Goal: Transaction & Acquisition: Purchase product/service

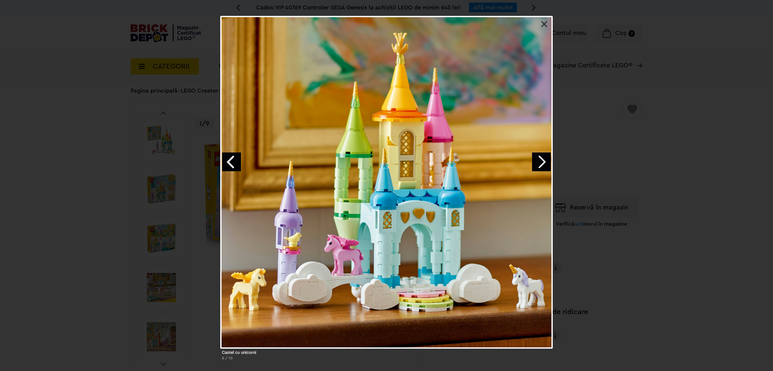
click at [683, 171] on div "Castel cu unicorni 8 / 10" at bounding box center [386, 190] width 773 height 349
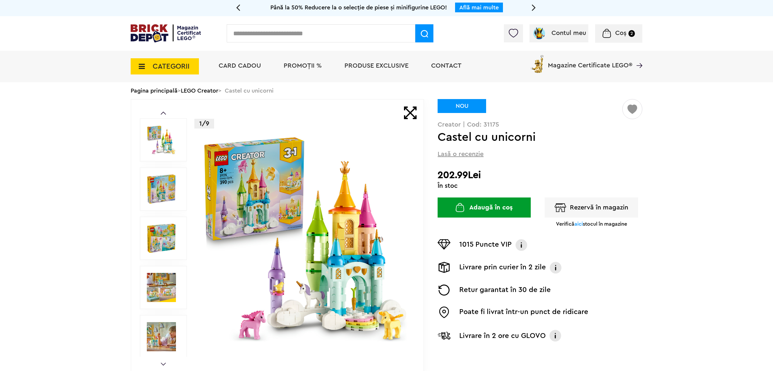
click at [617, 34] on span "Coș" at bounding box center [620, 33] width 11 height 6
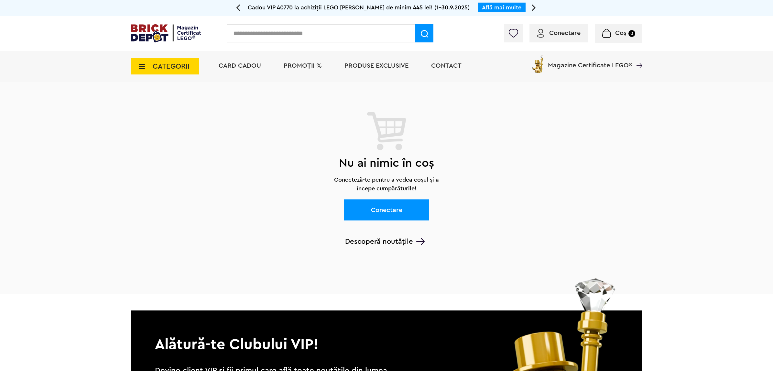
click at [387, 215] on link "Conectare" at bounding box center [386, 209] width 85 height 21
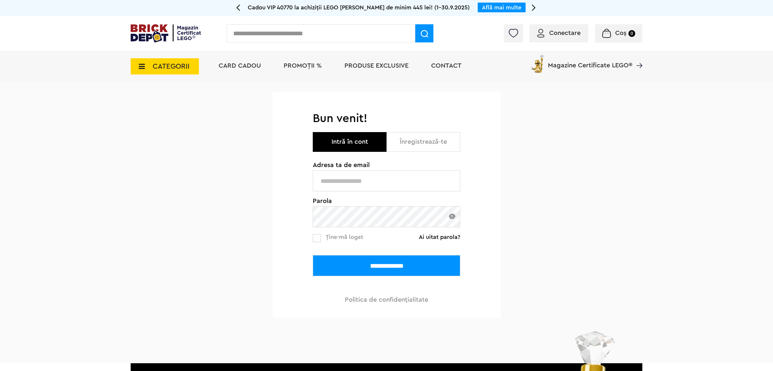
type input "**********"
click at [388, 262] on input "**********" at bounding box center [386, 265] width 147 height 21
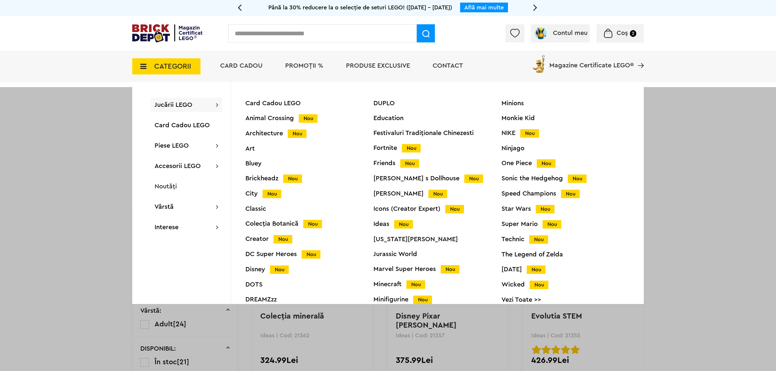
scroll to position [27, 0]
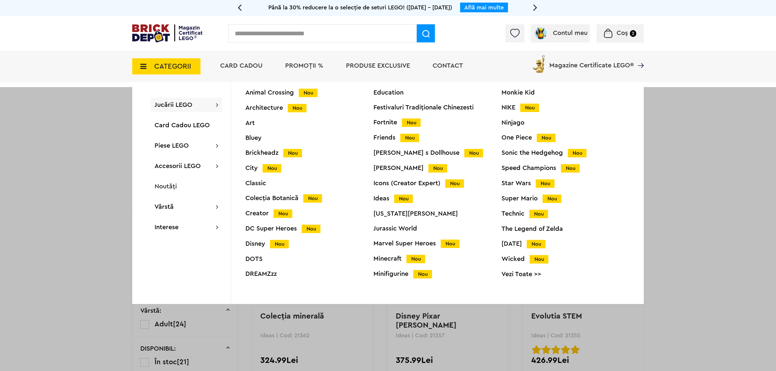
click at [690, 89] on div at bounding box center [388, 272] width 776 height 371
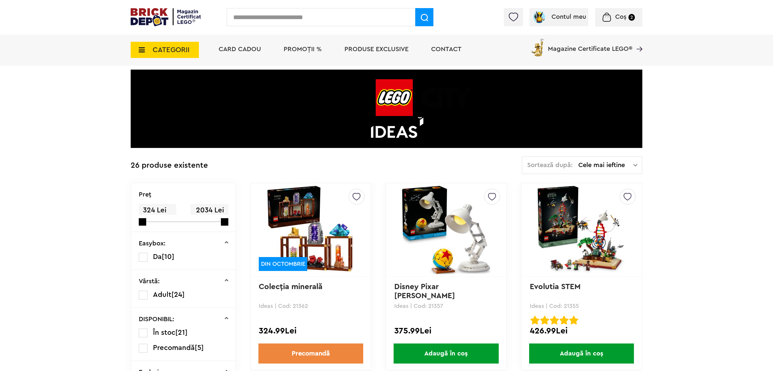
scroll to position [81, 0]
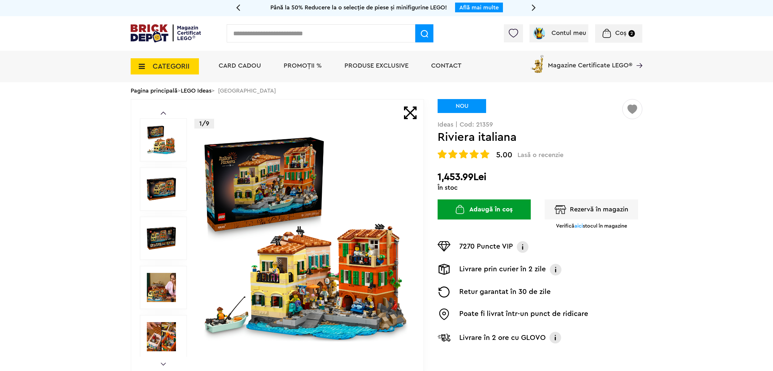
click at [282, 190] on img at bounding box center [305, 238] width 208 height 208
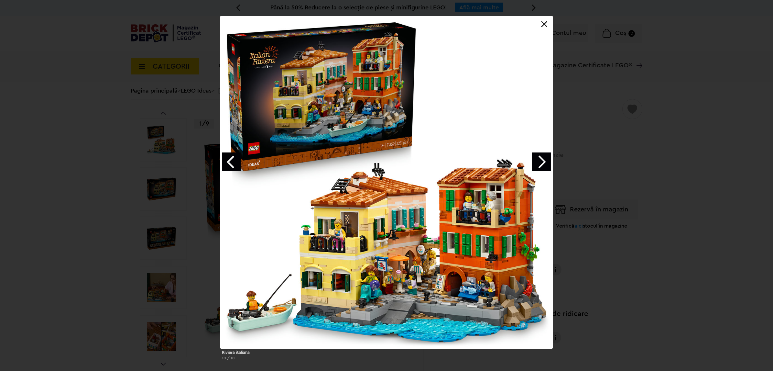
click at [543, 158] on link "Next image" at bounding box center [541, 161] width 19 height 19
click at [542, 162] on link "Next image" at bounding box center [541, 161] width 19 height 19
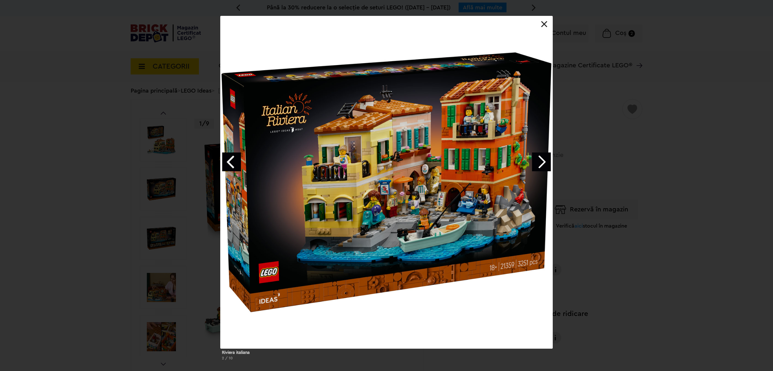
click at [542, 162] on link "Next image" at bounding box center [541, 161] width 19 height 19
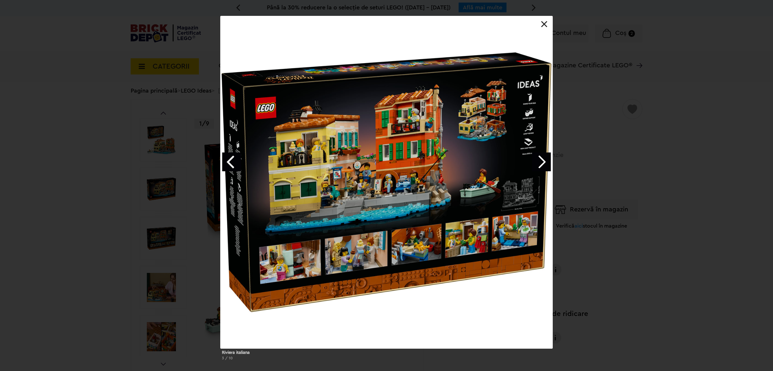
click at [542, 161] on link "Next image" at bounding box center [541, 161] width 19 height 19
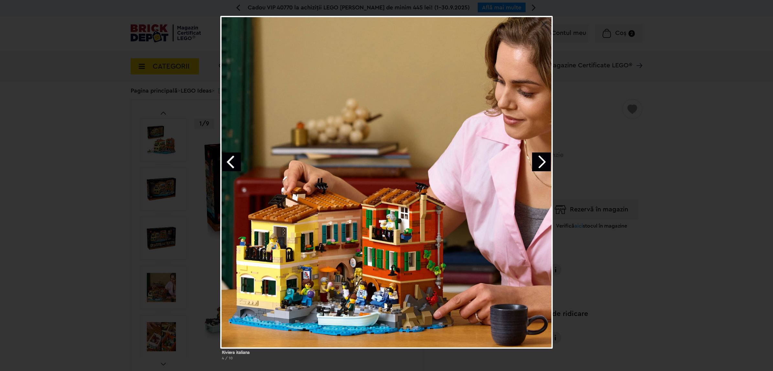
click at [542, 161] on link "Next image" at bounding box center [541, 161] width 19 height 19
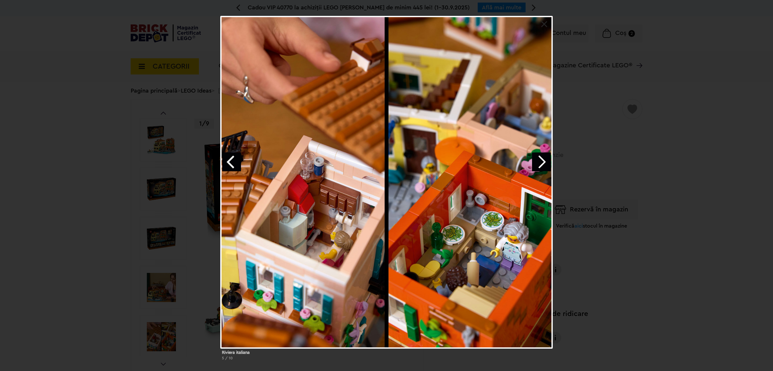
click at [545, 24] on link at bounding box center [544, 24] width 6 height 6
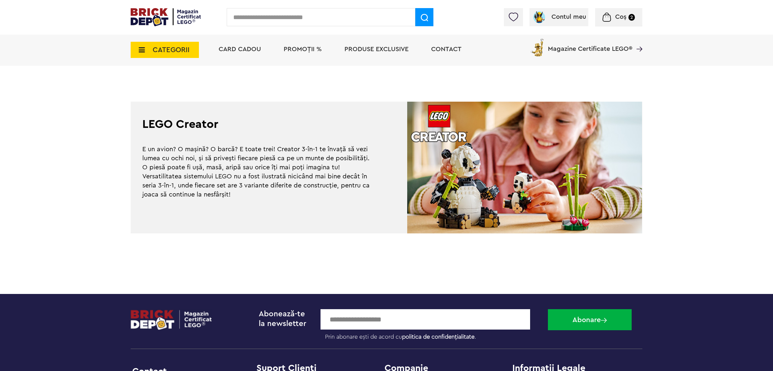
scroll to position [1779, 0]
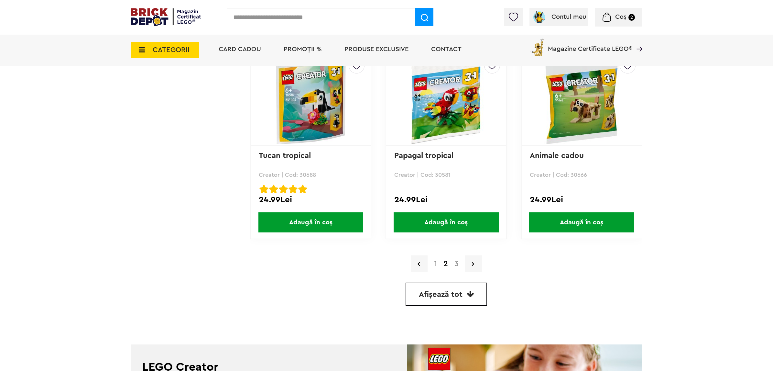
click at [432, 260] on link "1" at bounding box center [435, 264] width 9 height 8
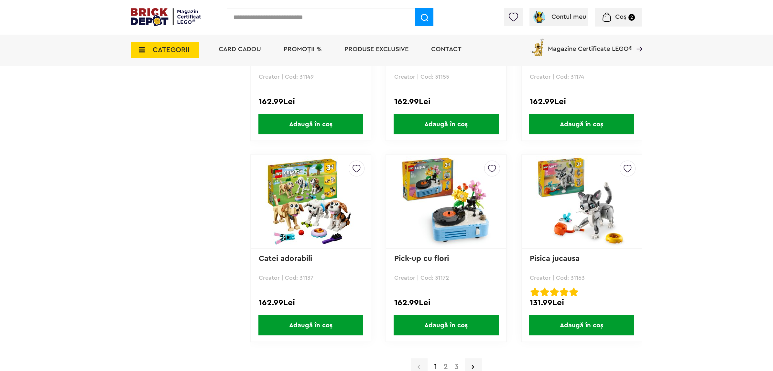
scroll to position [1698, 0]
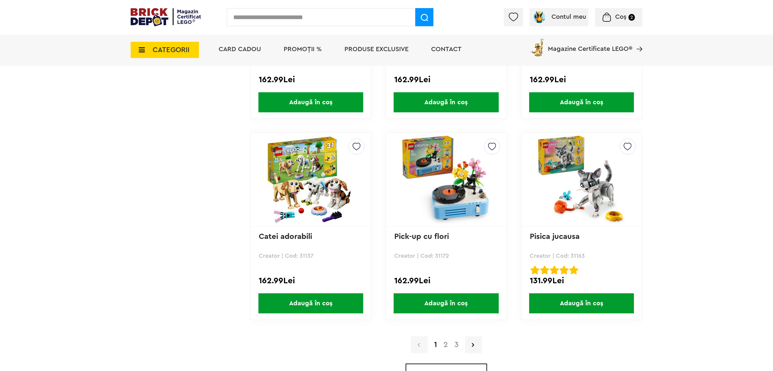
click at [445, 341] on link "2" at bounding box center [445, 345] width 11 height 8
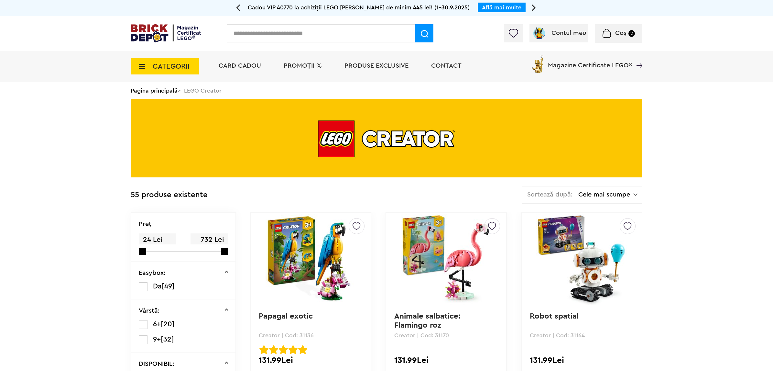
click at [302, 35] on input "text" at bounding box center [321, 33] width 189 height 18
type input "******"
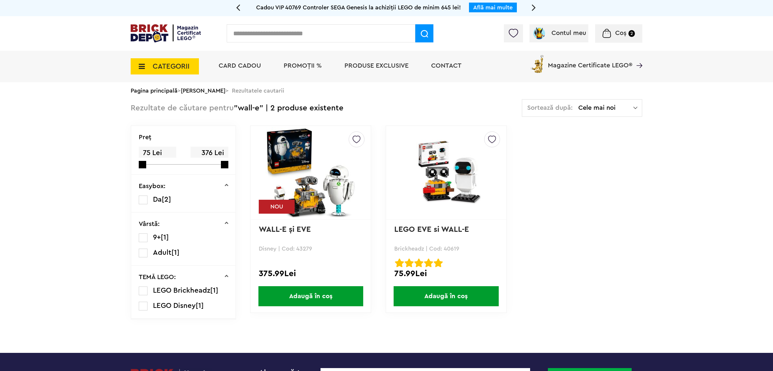
click at [312, 174] on img at bounding box center [311, 172] width 91 height 91
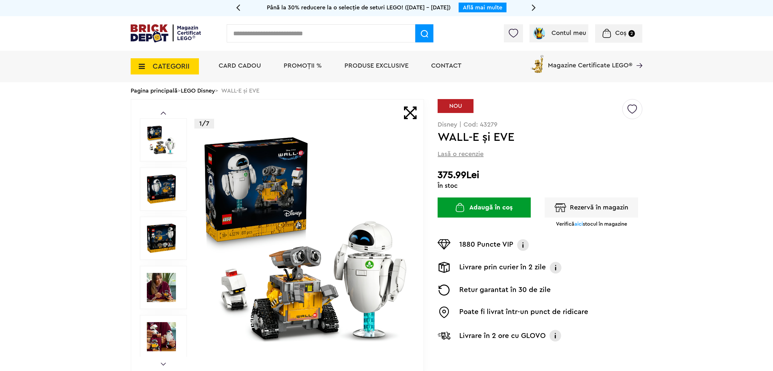
click at [492, 206] on button "Adaugă în coș" at bounding box center [484, 207] width 93 height 20
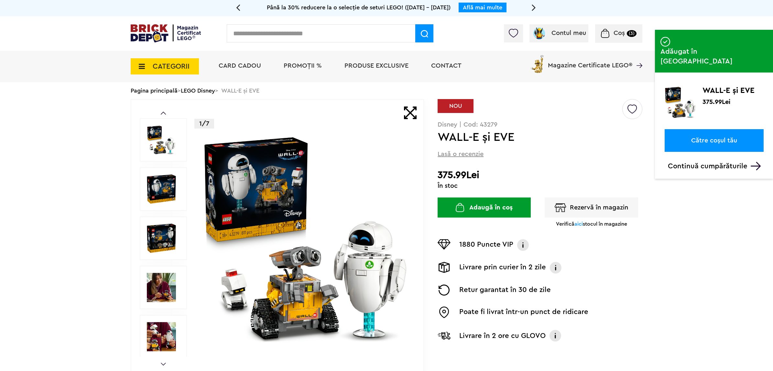
click at [720, 129] on link "Către coșul tău" at bounding box center [714, 140] width 99 height 23
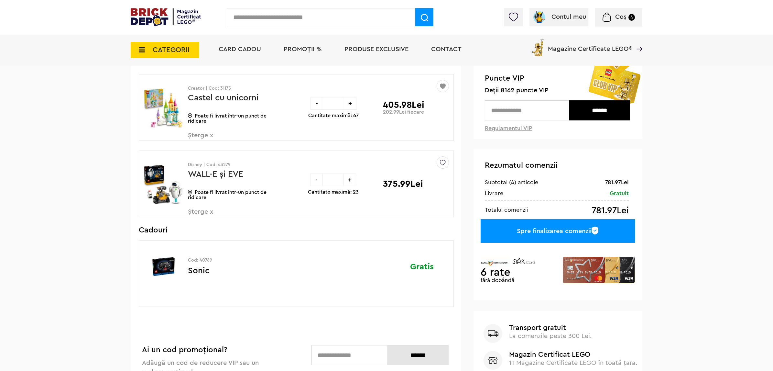
scroll to position [40, 0]
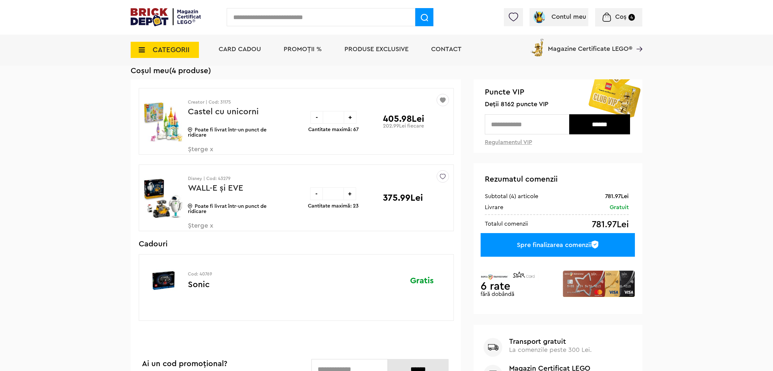
click at [516, 123] on input "text" at bounding box center [527, 124] width 84 height 20
type input "****"
click at [590, 127] on input "******" at bounding box center [599, 124] width 61 height 20
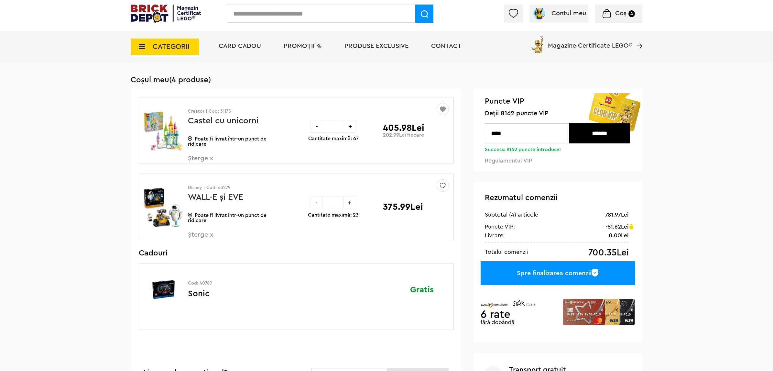
scroll to position [0, 0]
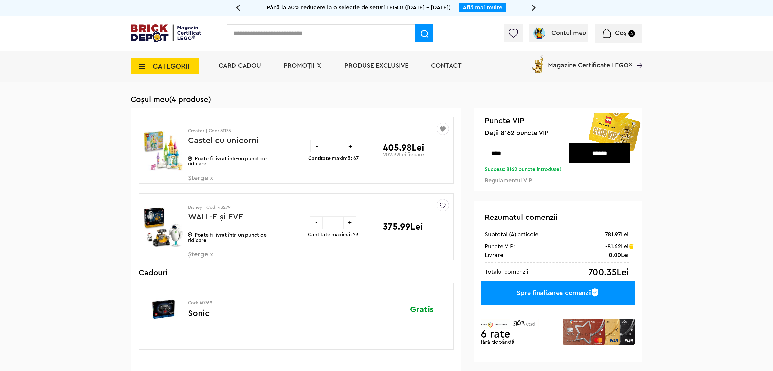
click at [319, 223] on div "-" at bounding box center [316, 222] width 13 height 13
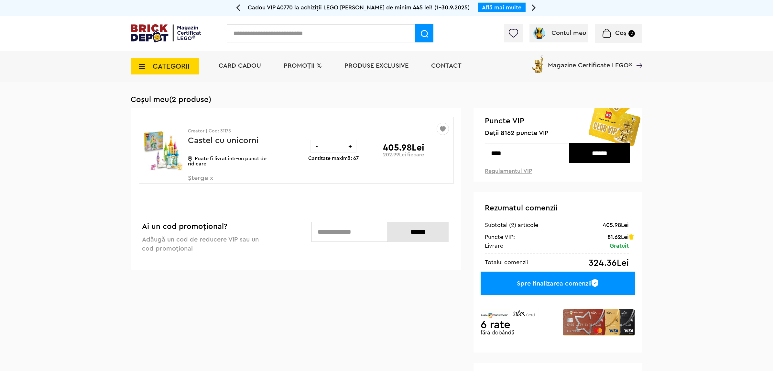
click at [604, 154] on input "******" at bounding box center [599, 153] width 61 height 20
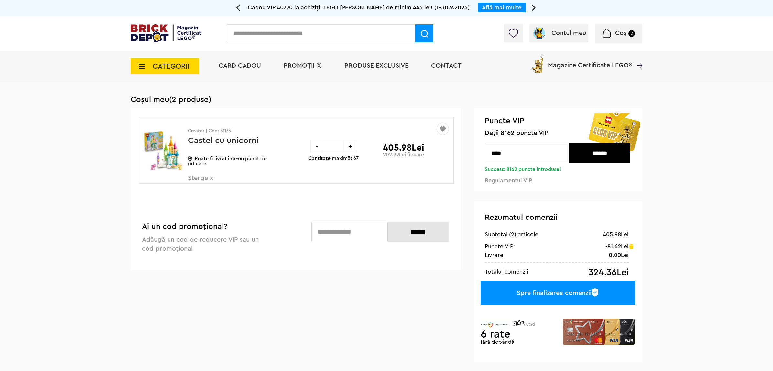
click at [558, 293] on div "Spre finalizarea comenzii" at bounding box center [558, 293] width 154 height 24
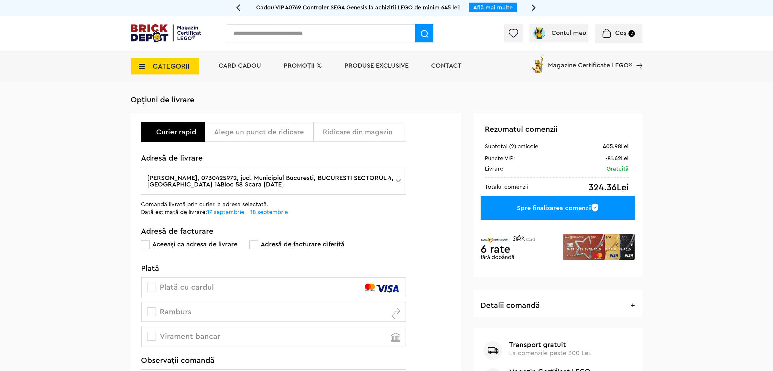
click at [263, 128] on div "Alege un punct de ridicare" at bounding box center [261, 132] width 94 height 8
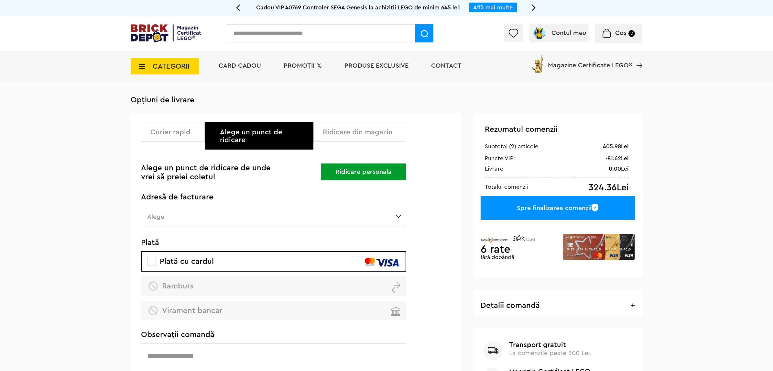
click at [217, 207] on label "Alege" at bounding box center [273, 216] width 265 height 21
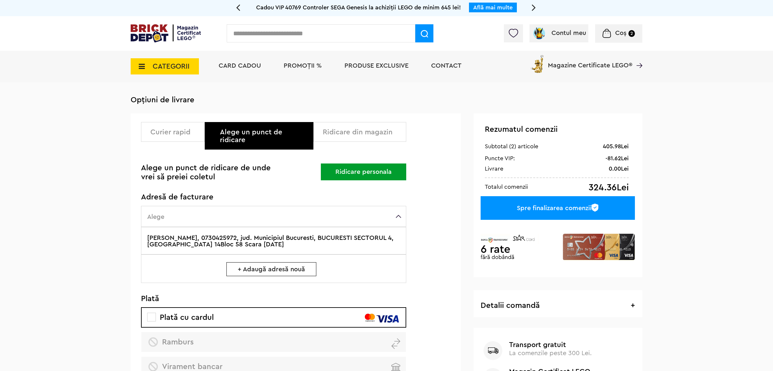
click at [292, 230] on label "Cristian Vasilescu, 0730425972, jud. Municipiul Bucuresti, BUCURESTI SECTORUL 4…" at bounding box center [273, 240] width 265 height 27
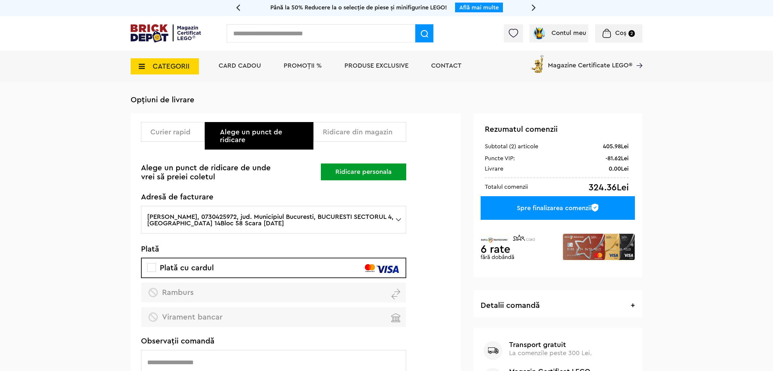
click at [370, 163] on button "Ridicare personala" at bounding box center [363, 171] width 85 height 17
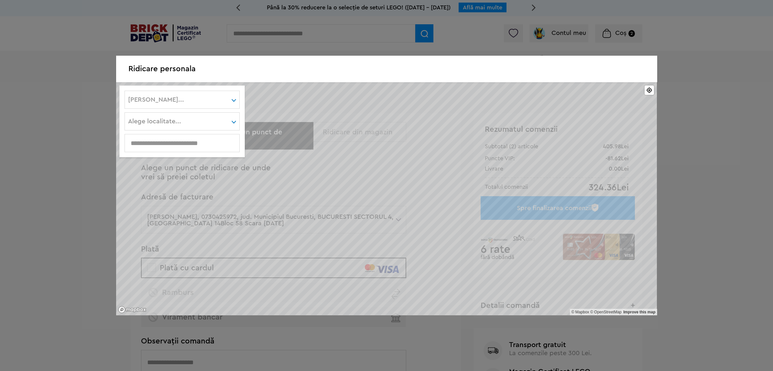
click at [202, 99] on div "Alege judet..." at bounding box center [182, 99] width 114 height 17
click at [175, 98] on div "Alege judet... Alba Arad Argeş Bacău Bihor Bistriţa-Năsăud Botoşani Braşov Brăi…" at bounding box center [182, 100] width 115 height 18
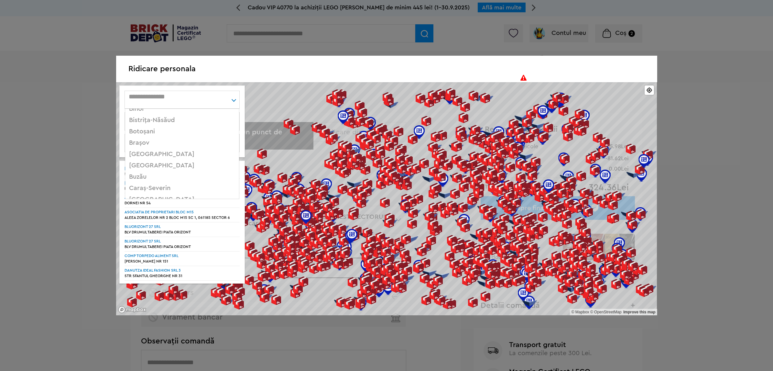
scroll to position [81, 0]
click at [147, 138] on div "București" at bounding box center [182, 135] width 114 height 11
click at [156, 124] on div "Alege localitate... Sector 1 Sector 2 Sector 3 Sector 4 Sector 5 Sector 6" at bounding box center [182, 121] width 115 height 18
click at [145, 171] on div "Sector 4" at bounding box center [182, 169] width 114 height 11
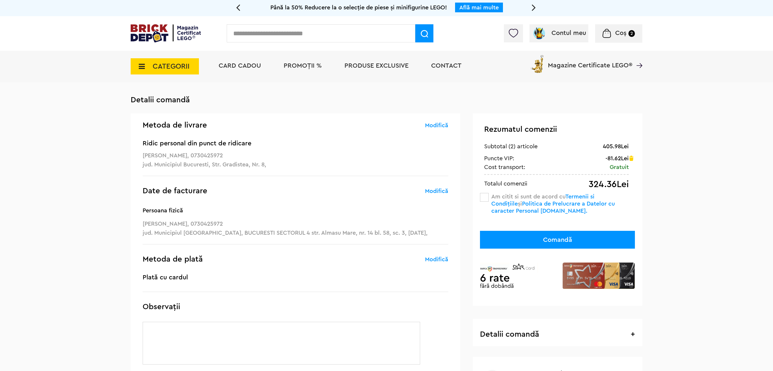
click at [480, 197] on span at bounding box center [484, 197] width 9 height 9
click at [560, 240] on button "Comandă" at bounding box center [557, 240] width 155 height 18
